Goal: Information Seeking & Learning: Stay updated

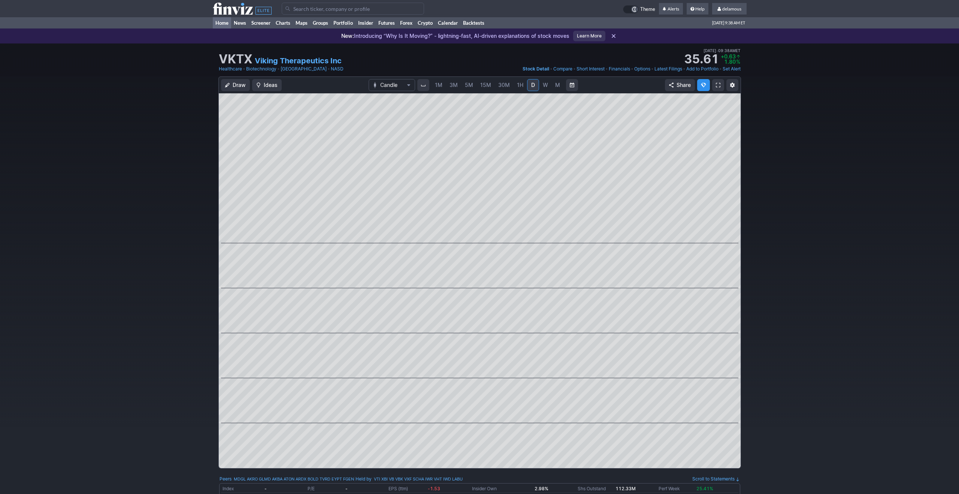
click at [214, 20] on link "Home" at bounding box center [222, 22] width 18 height 11
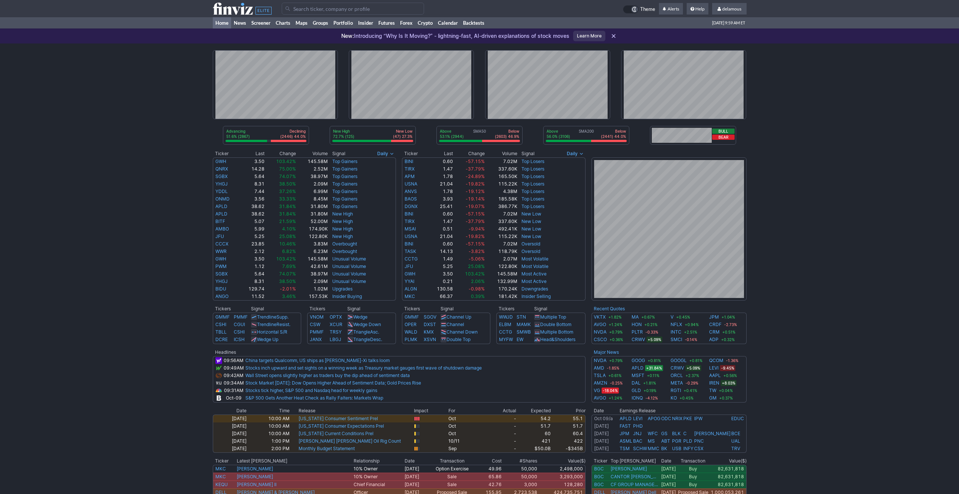
click at [789, 254] on div "Advancing 51.6% (2867) Declining (2446) 44.0% New High 72.7% (125) New Low (47)…" at bounding box center [479, 310] width 959 height 535
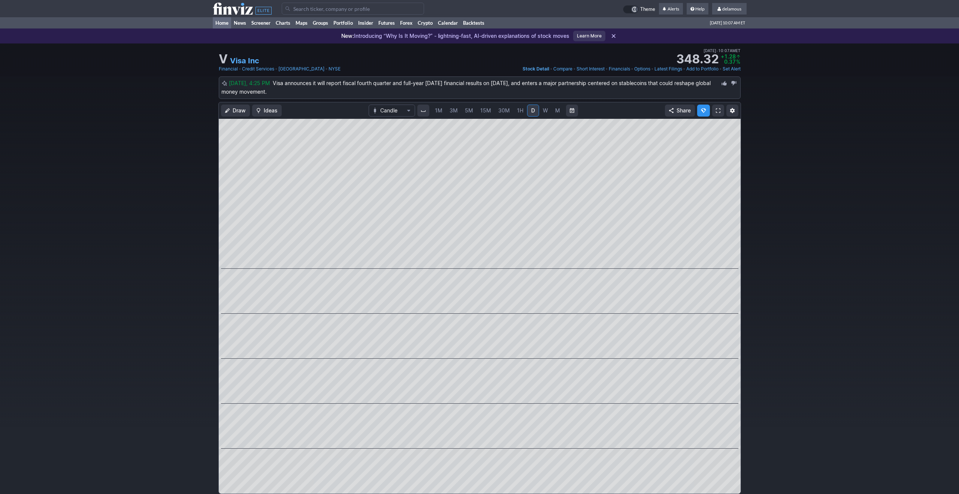
click at [223, 25] on link "Home" at bounding box center [222, 22] width 18 height 11
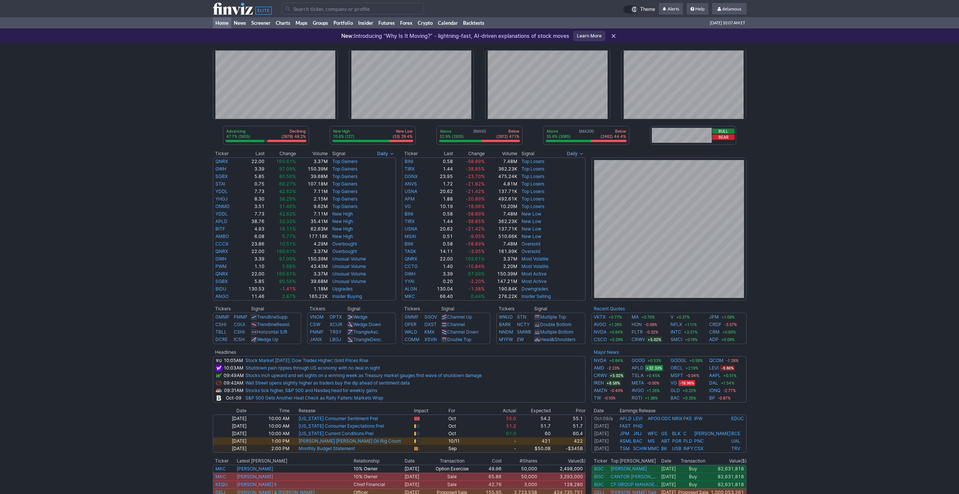
click at [142, 89] on div "Advancing 47.7% (2655) Declining (2678) 48.2% New High 70.6% (127) New Low (53)…" at bounding box center [479, 310] width 959 height 535
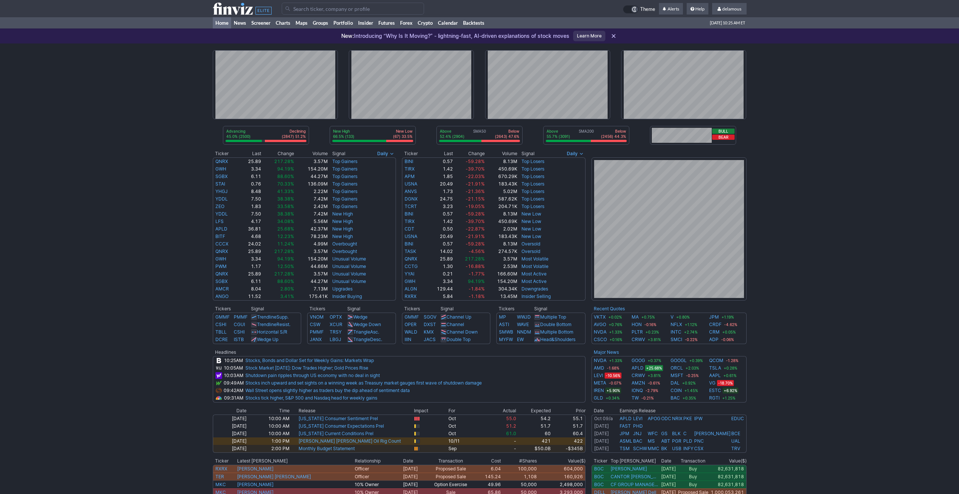
click at [108, 95] on div "Advancing 45.0% (2500) Declining (2847) 51.2% New High 66.5% (133) New Low (67)…" at bounding box center [479, 310] width 959 height 535
